Goal: Transaction & Acquisition: Purchase product/service

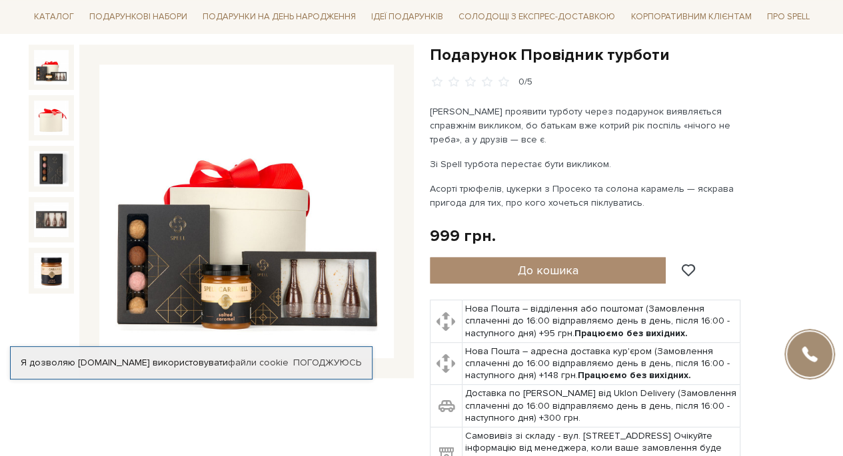
scroll to position [133, 0]
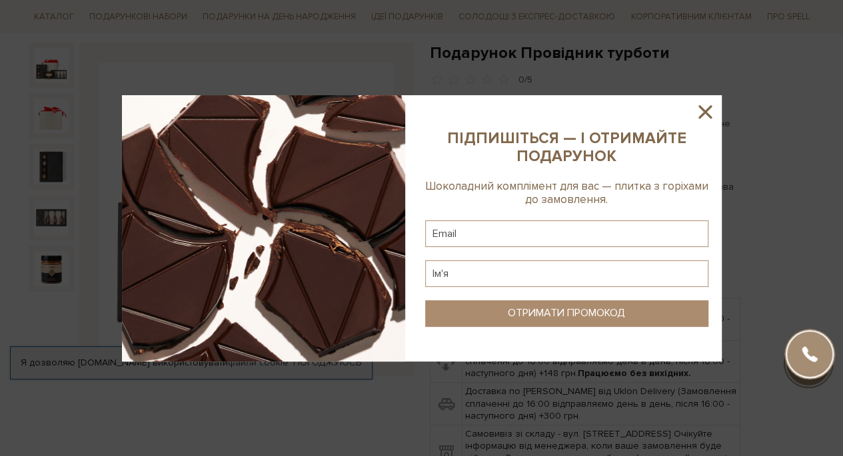
click at [712, 103] on icon at bounding box center [705, 112] width 23 height 23
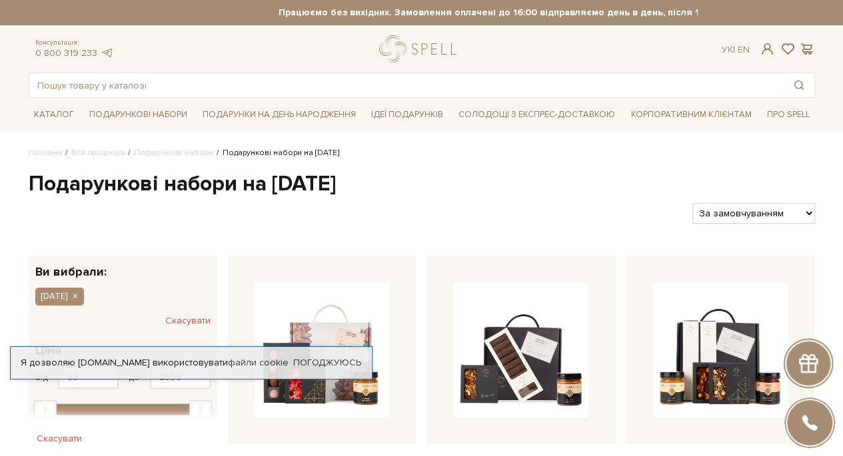
scroll to position [133, 0]
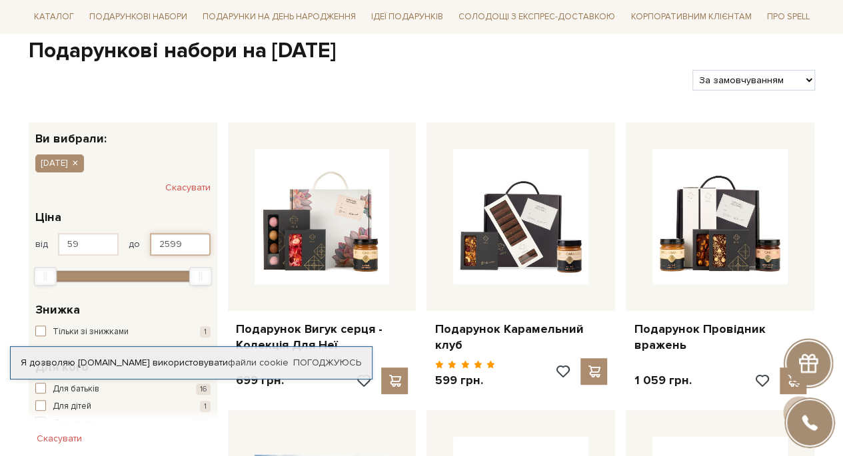
drag, startPoint x: 159, startPoint y: 243, endPoint x: 184, endPoint y: 245, distance: 25.4
click at [184, 245] on input "2599" at bounding box center [180, 244] width 61 height 23
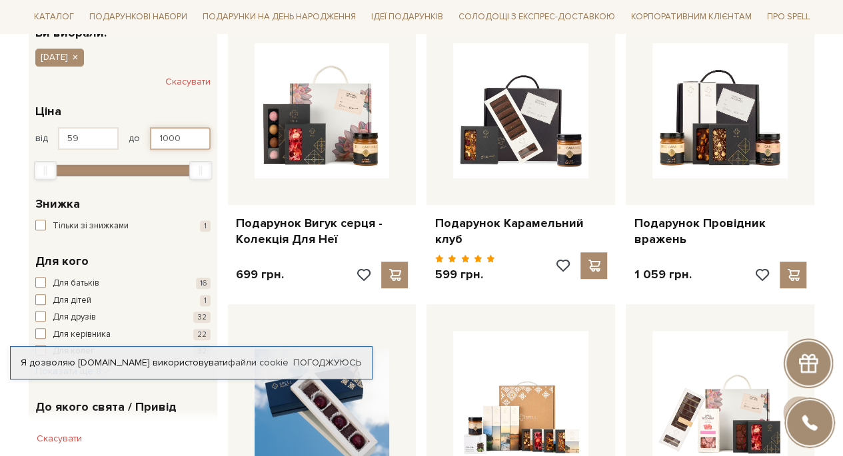
type input "1000"
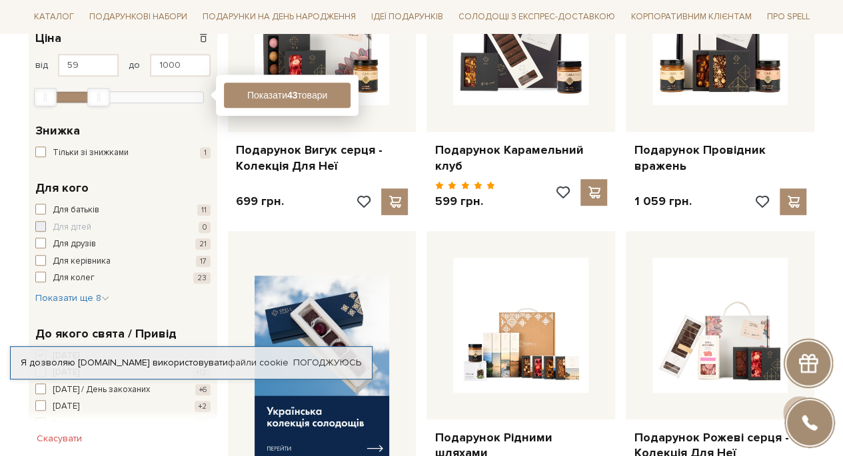
scroll to position [333, 0]
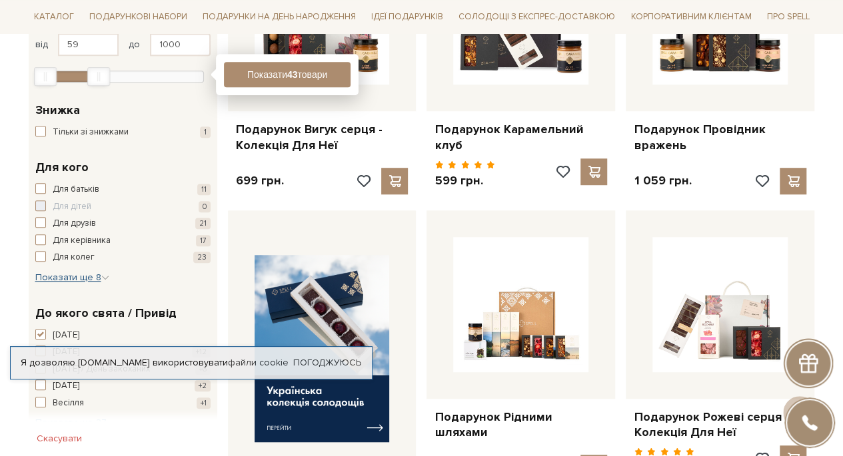
click at [105, 277] on icon "button" at bounding box center [105, 278] width 8 height 8
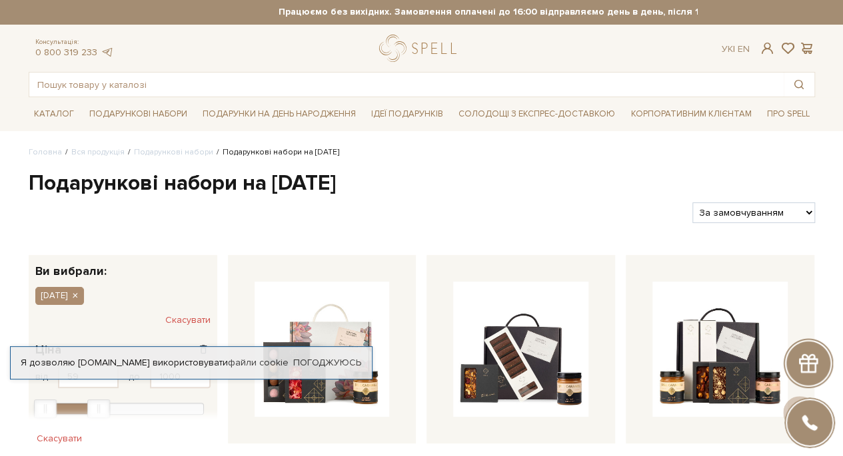
scroll to position [0, 0]
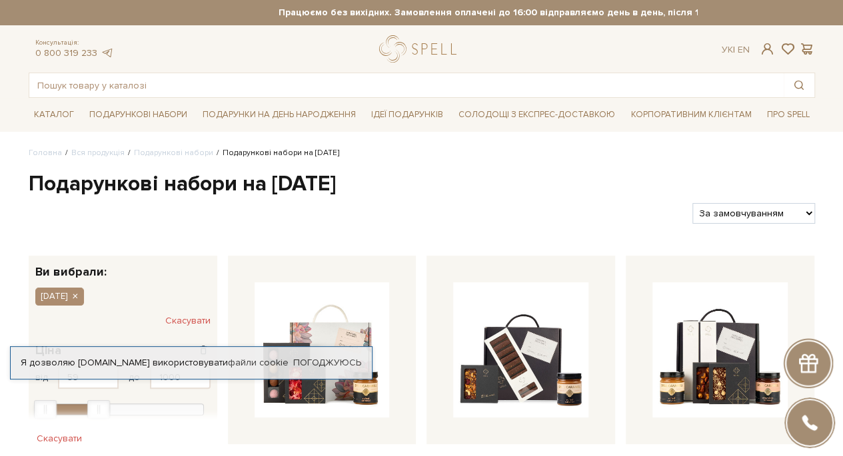
click at [808, 221] on select "За замовчуванням За Ціною (зростання) За Ціною (зменшення) Новинки За популярні…" at bounding box center [753, 213] width 122 height 21
select select "https://spellchocolate.com/our-productions/podarunkovi-box/1_veresnya?sort=p.pr…"
click at [692, 203] on select "За замовчуванням За Ціною (зростання) За Ціною (зменшення) Новинки За популярні…" at bounding box center [753, 213] width 122 height 21
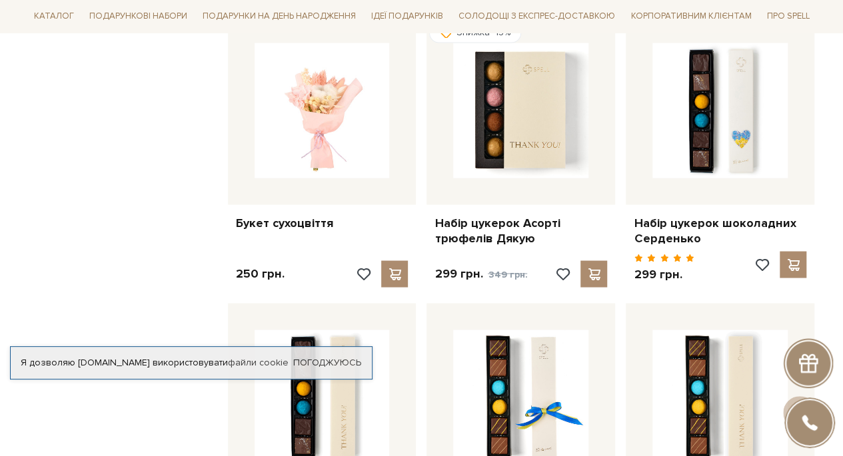
scroll to position [1066, 0]
